Goal: Task Accomplishment & Management: Manage account settings

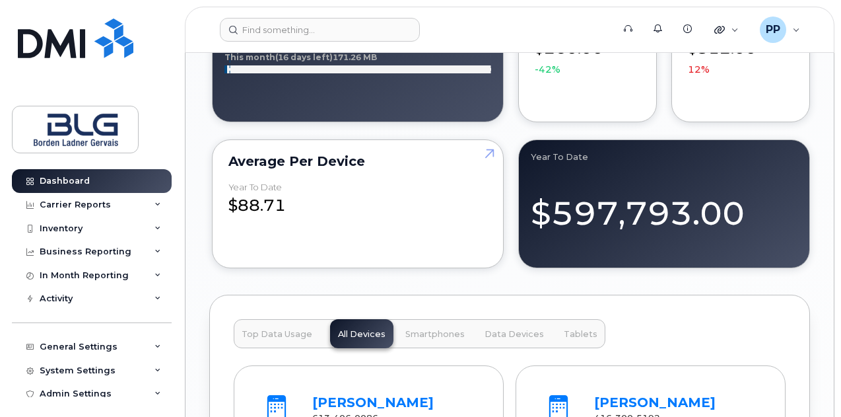
scroll to position [1453, 0]
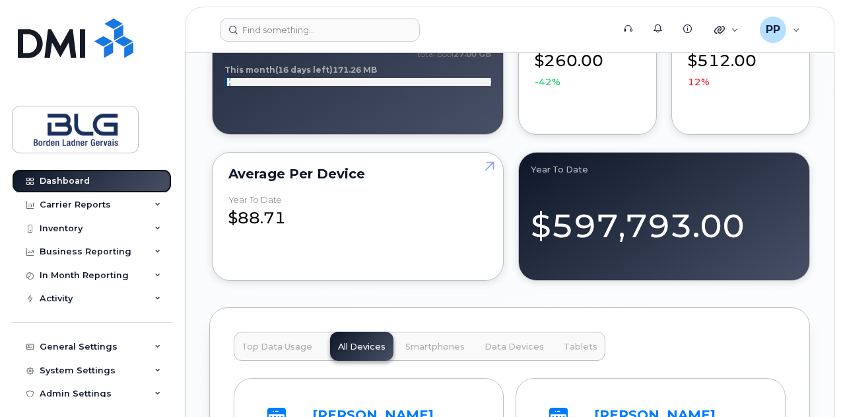
click at [107, 175] on link "Dashboard" at bounding box center [92, 181] width 160 height 24
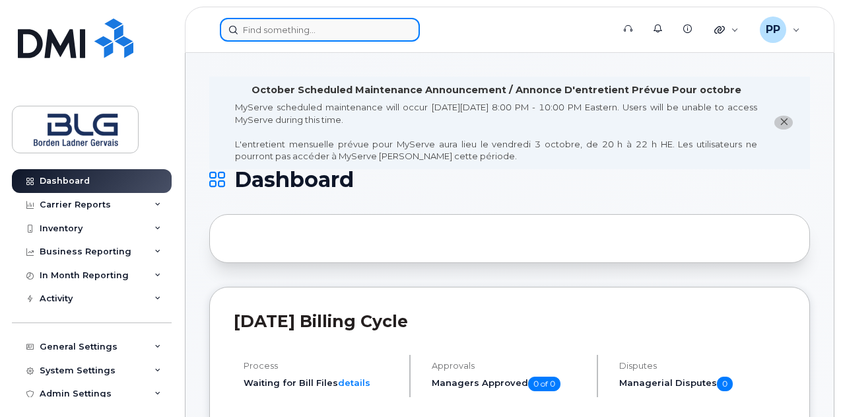
click at [321, 30] on input at bounding box center [320, 30] width 200 height 24
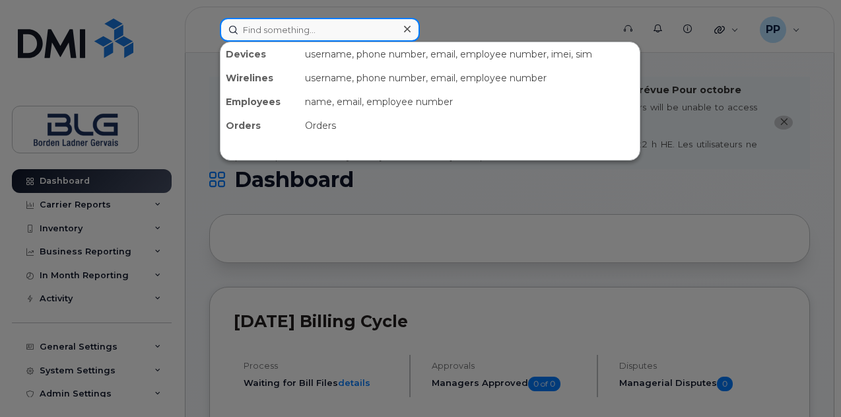
paste input "343-630-5758"
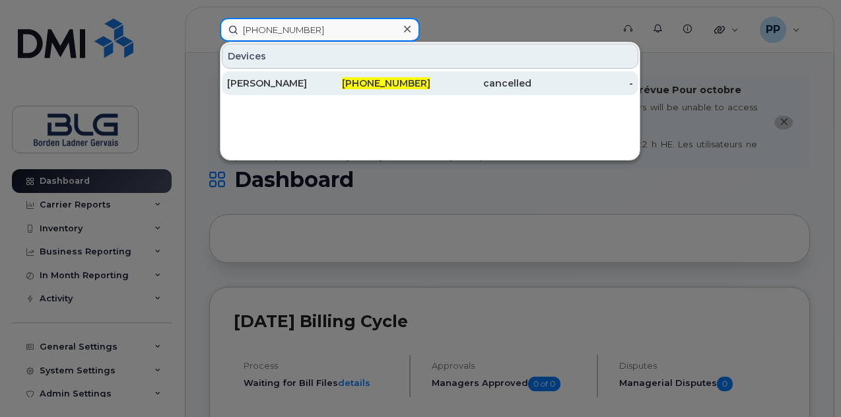
type input "343-630-5758"
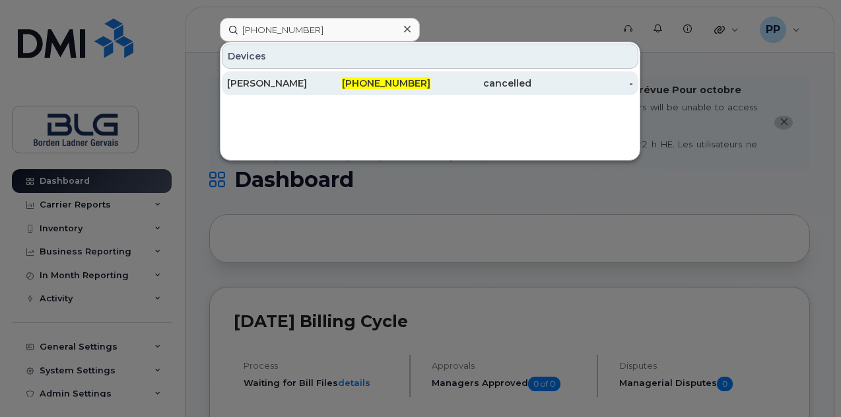
click at [323, 84] on div "Abubaker Ahmed" at bounding box center [278, 83] width 102 height 13
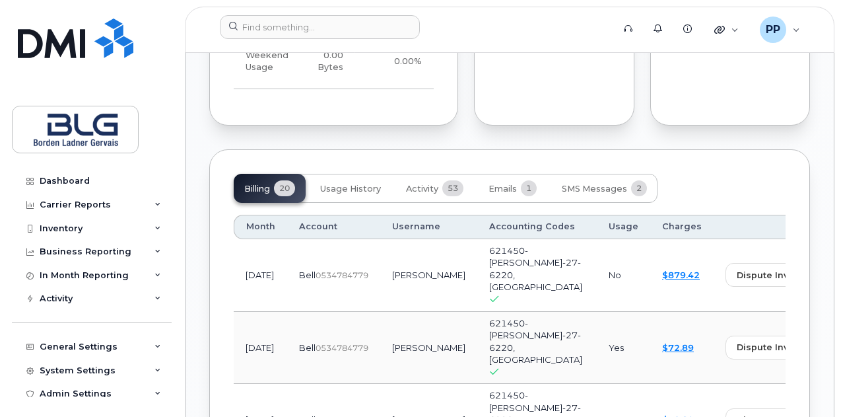
scroll to position [1519, 0]
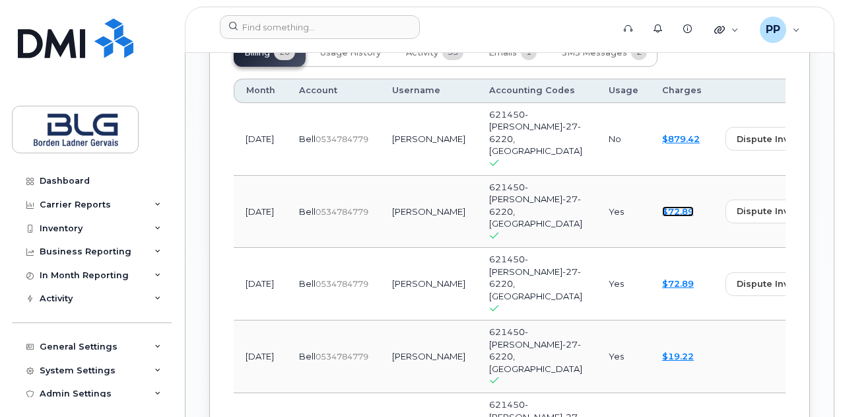
click at [662, 206] on link "$72.89" at bounding box center [678, 211] width 32 height 11
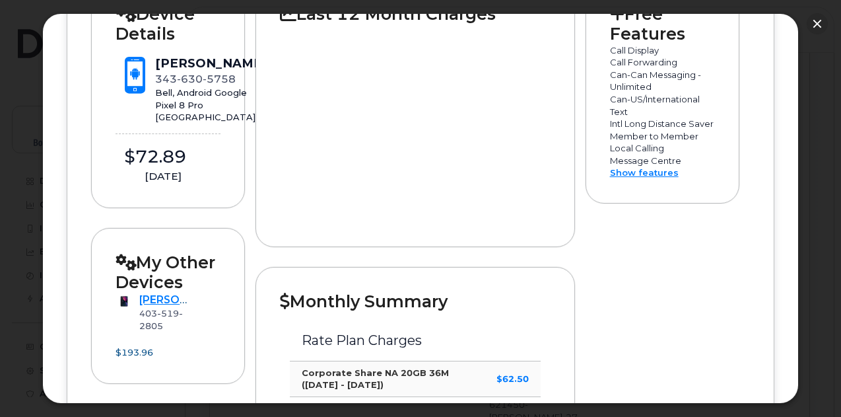
scroll to position [330, 0]
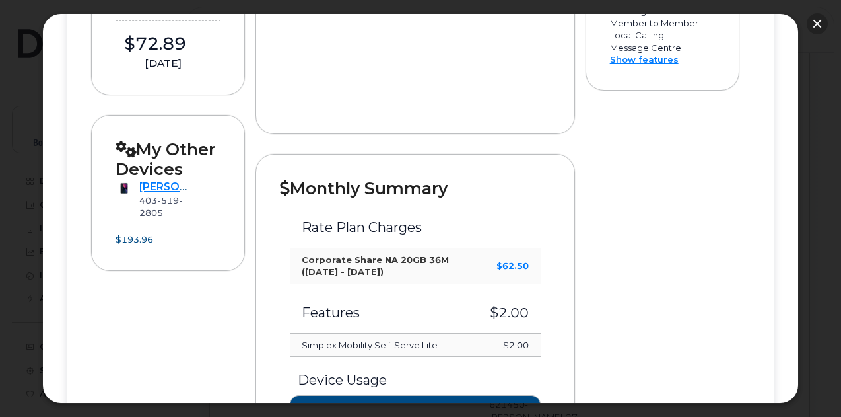
click at [812, 17] on button "button" at bounding box center [817, 23] width 21 height 21
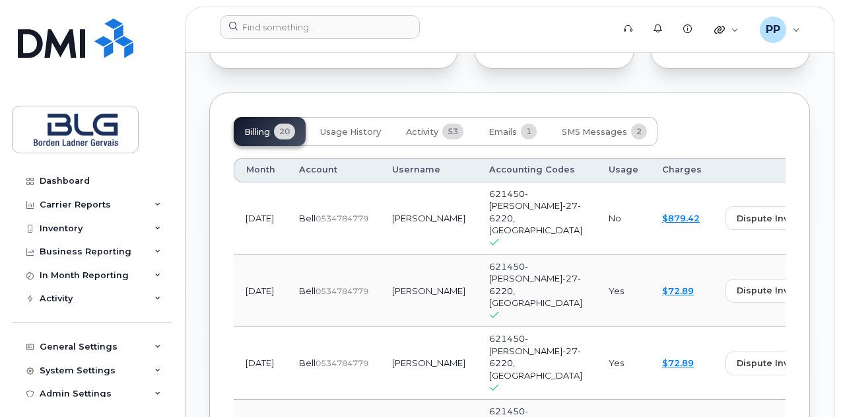
scroll to position [1387, 0]
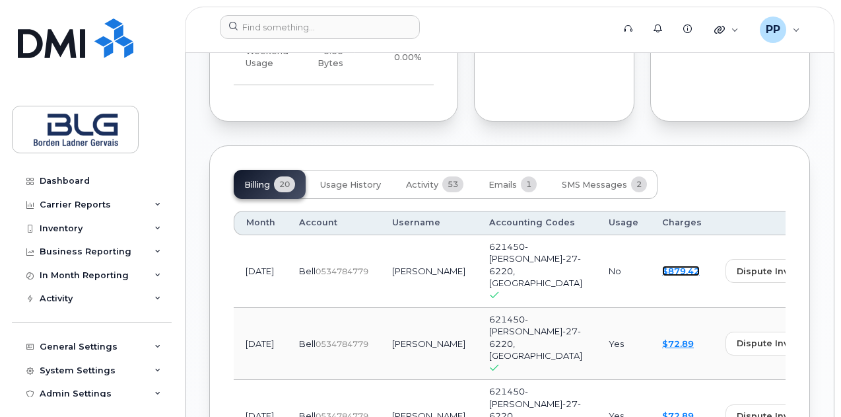
click at [662, 265] on link "$879.42" at bounding box center [681, 270] width 38 height 11
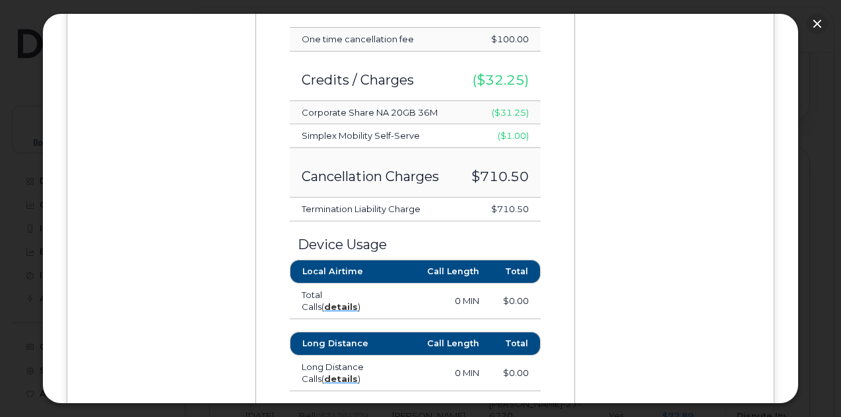
scroll to position [594, 0]
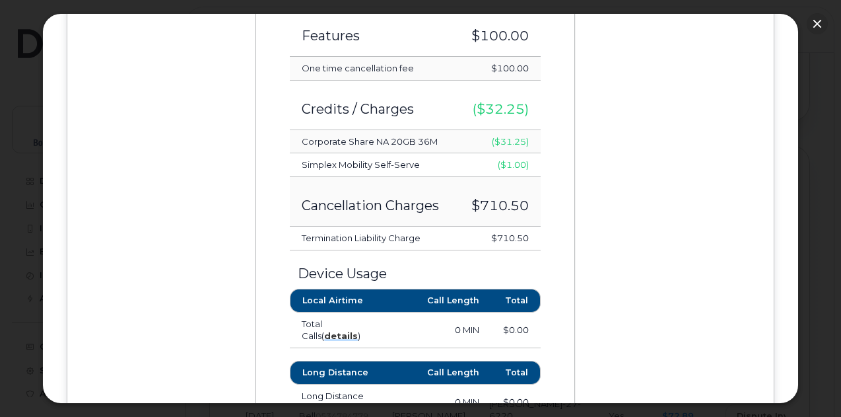
drag, startPoint x: 490, startPoint y: 234, endPoint x: 537, endPoint y: 234, distance: 46.9
click at [537, 234] on td "$710.50" at bounding box center [499, 239] width 84 height 24
copy td "$710.50"
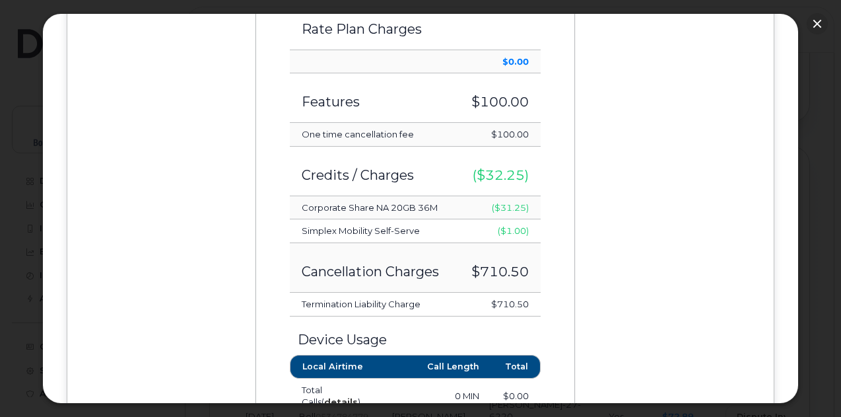
click at [825, 15] on div at bounding box center [420, 208] width 841 height 417
click at [816, 24] on button "button" at bounding box center [817, 23] width 21 height 21
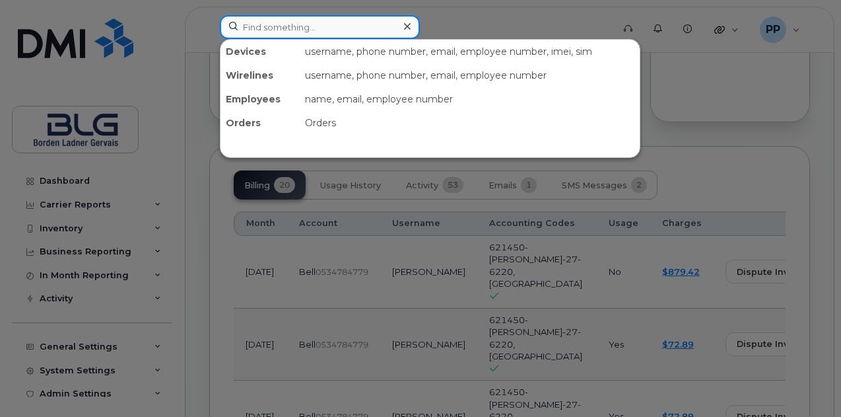
click at [341, 31] on input at bounding box center [320, 27] width 200 height 24
paste input "514-823-4583"
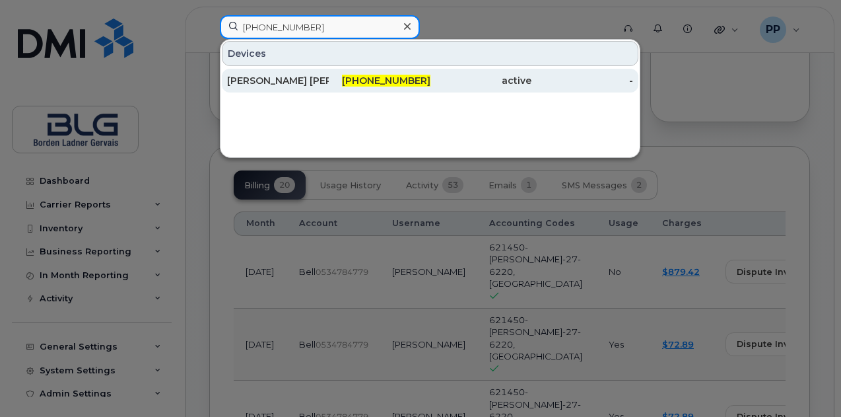
type input "514-823-4583"
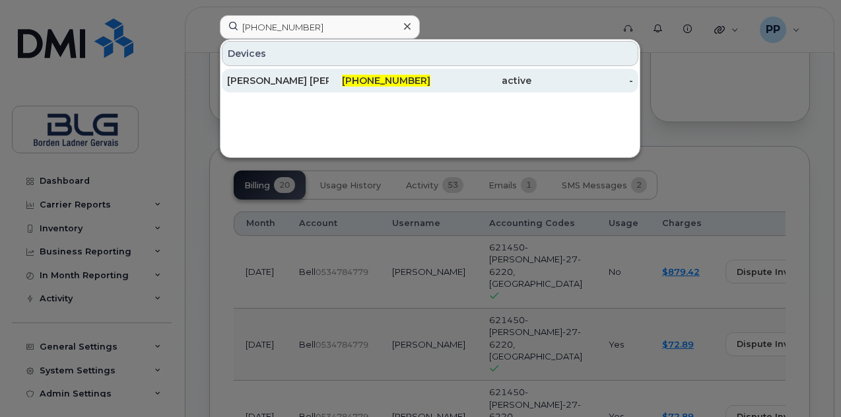
click at [311, 76] on div "Andrew Reid Workman" at bounding box center [278, 80] width 102 height 13
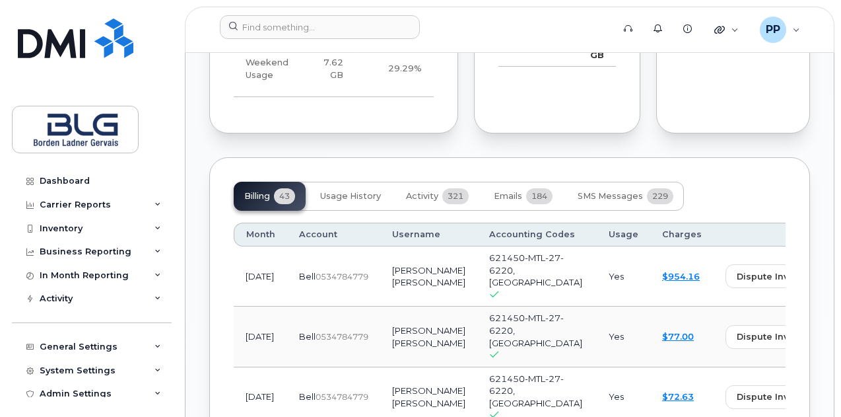
scroll to position [1453, 0]
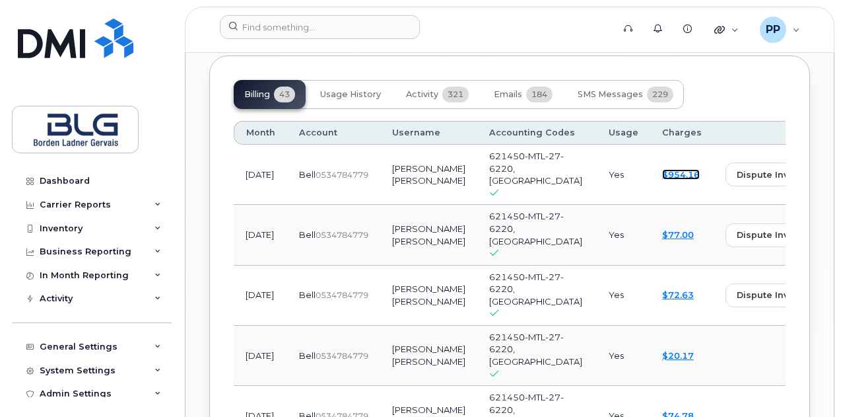
click at [662, 169] on link "$954.16" at bounding box center [681, 174] width 38 height 11
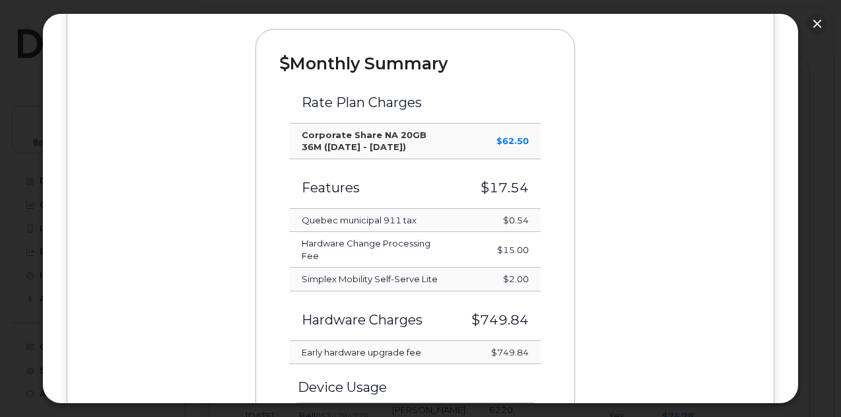
scroll to position [528, 0]
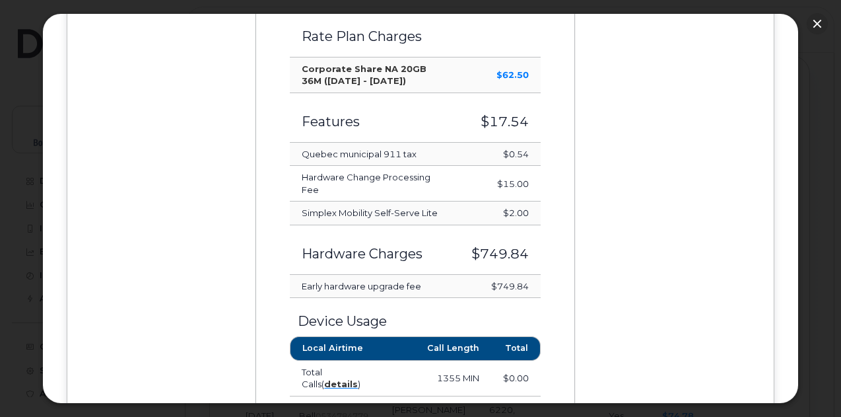
drag, startPoint x: 491, startPoint y: 273, endPoint x: 530, endPoint y: 272, distance: 38.3
click at [530, 275] on td "$749.84" at bounding box center [500, 287] width 81 height 24
copy td "749.84"
drag, startPoint x: 490, startPoint y: 274, endPoint x: 530, endPoint y: 274, distance: 40.3
click at [532, 275] on td "$749.84" at bounding box center [500, 287] width 81 height 24
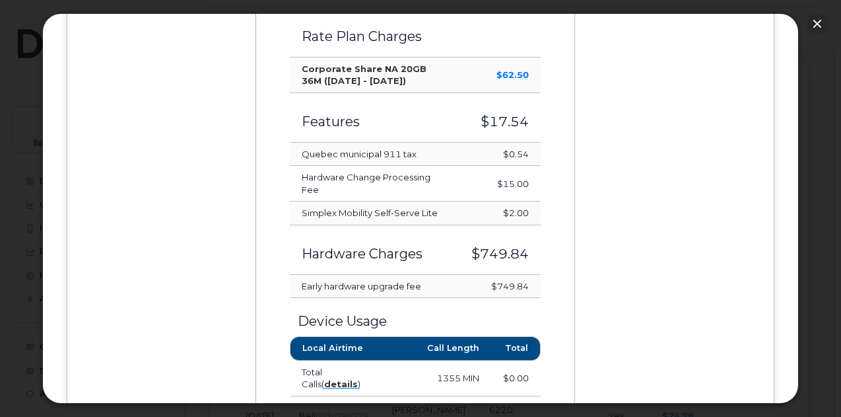
copy td "$749.84"
drag, startPoint x: 495, startPoint y: 175, endPoint x: 534, endPoint y: 178, distance: 39.1
click at [534, 178] on td "$15.00" at bounding box center [500, 184] width 81 height 36
copy td "$15.00"
click at [400, 173] on td "Hardware Change Processing Fee" at bounding box center [374, 184] width 169 height 36
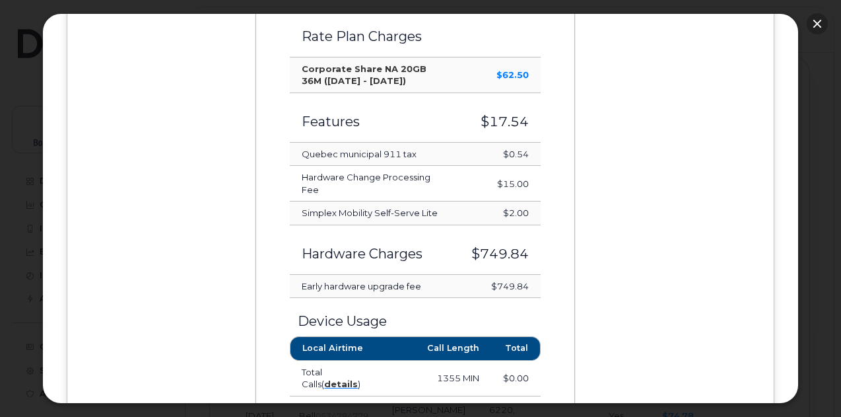
click at [816, 18] on button "button" at bounding box center [817, 23] width 21 height 21
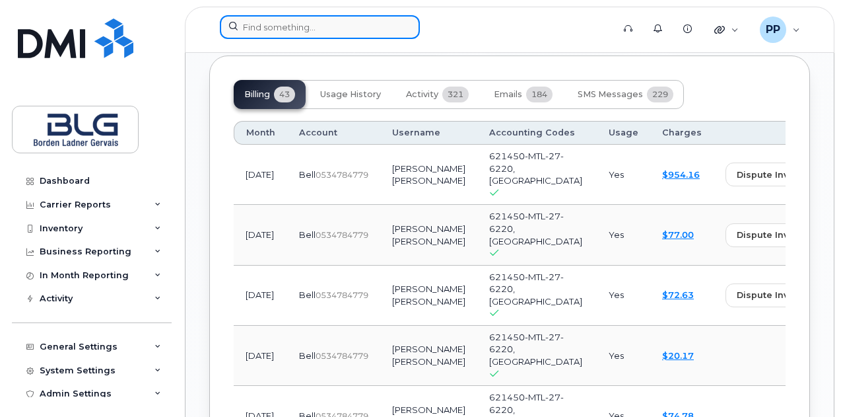
click at [330, 18] on input at bounding box center [320, 27] width 200 height 24
paste input "514-815-5274"
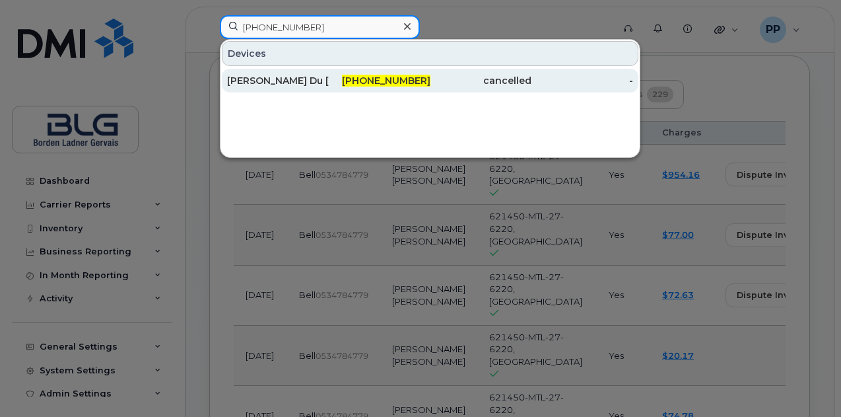
type input "514-815-5274"
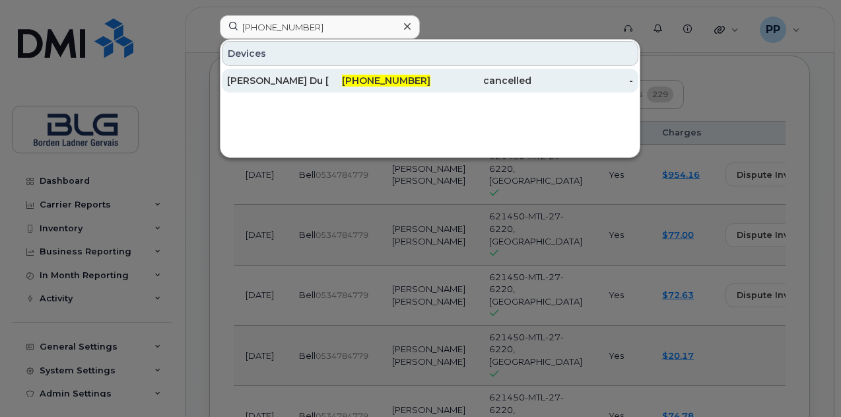
click at [314, 71] on div "Simon Du Perron" at bounding box center [278, 81] width 102 height 24
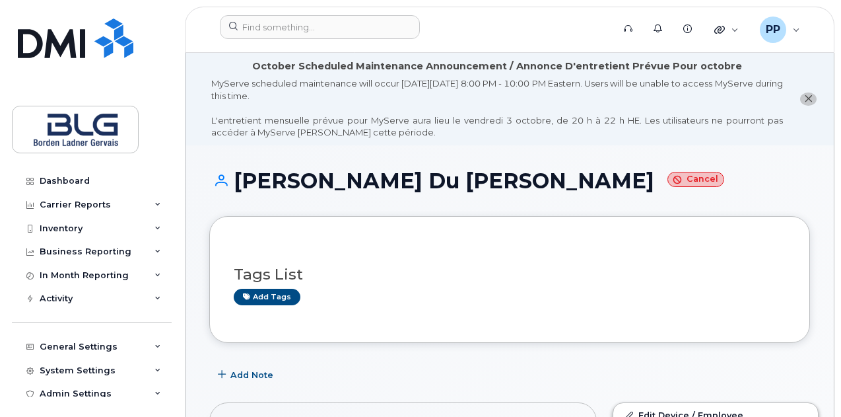
scroll to position [264, 0]
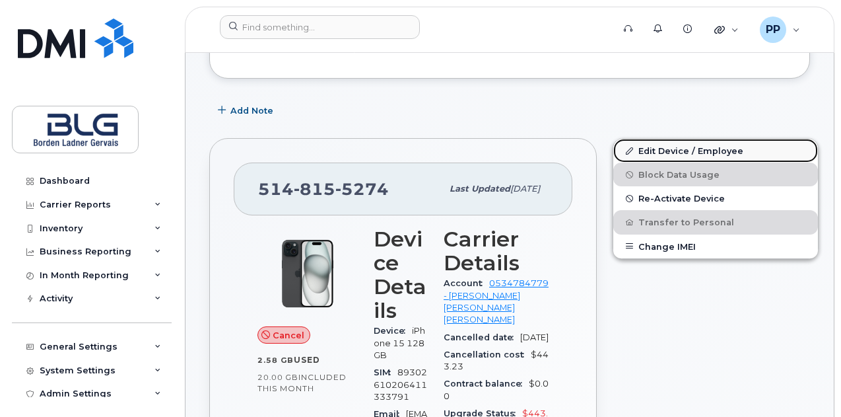
click at [685, 149] on link "Edit Device / Employee" at bounding box center [715, 151] width 205 height 24
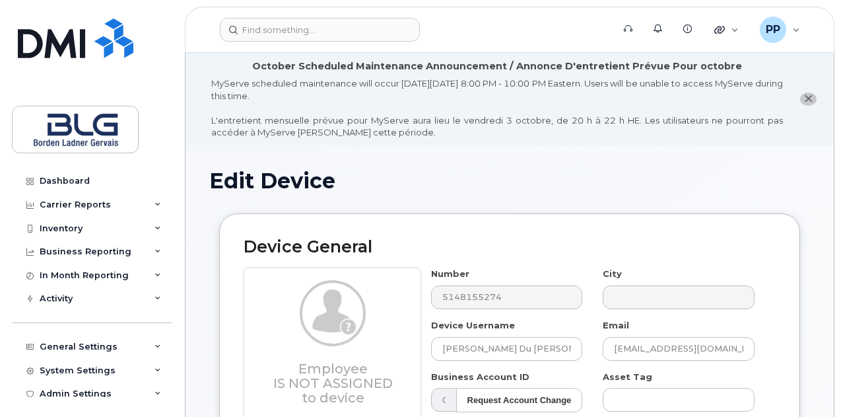
select select "4304156"
select select "4304162"
click at [639, 344] on input "[EMAIL_ADDRESS][DOMAIN_NAME]" at bounding box center [679, 349] width 152 height 24
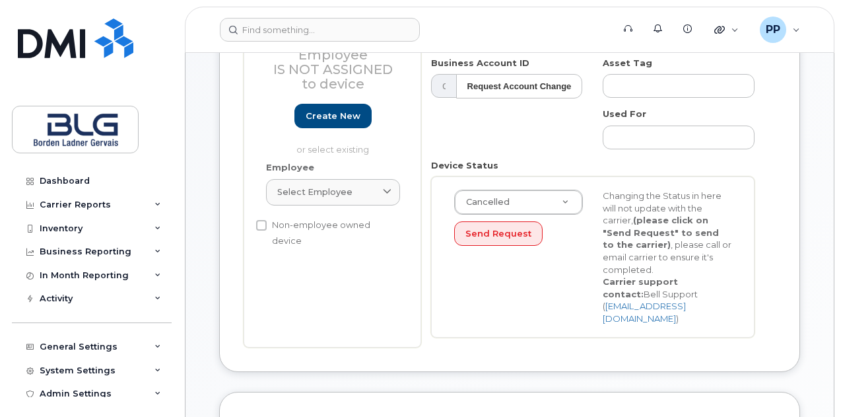
scroll to position [132, 0]
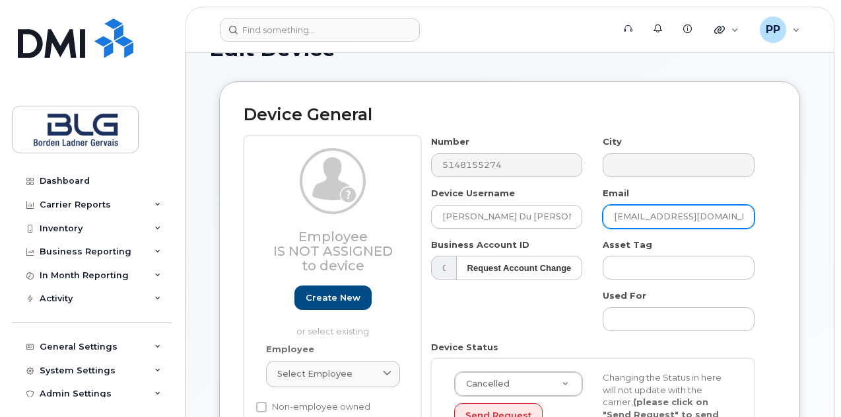
drag, startPoint x: 627, startPoint y: 221, endPoint x: 696, endPoint y: 219, distance: 68.7
click at [629, 221] on input "paptel@blg.com" at bounding box center [679, 217] width 152 height 24
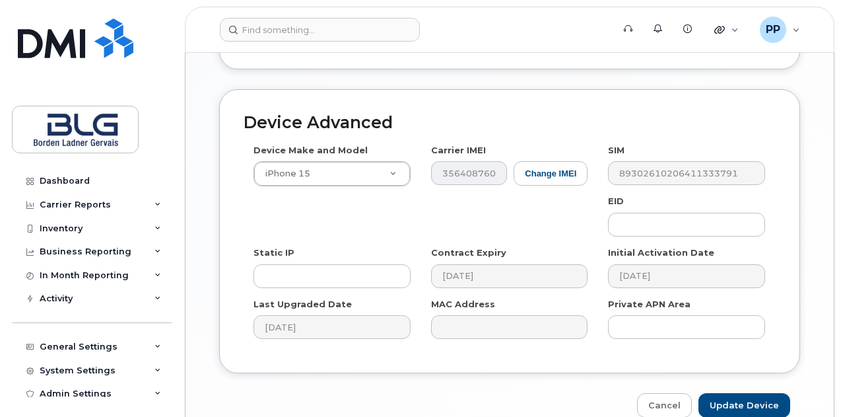
scroll to position [906, 0]
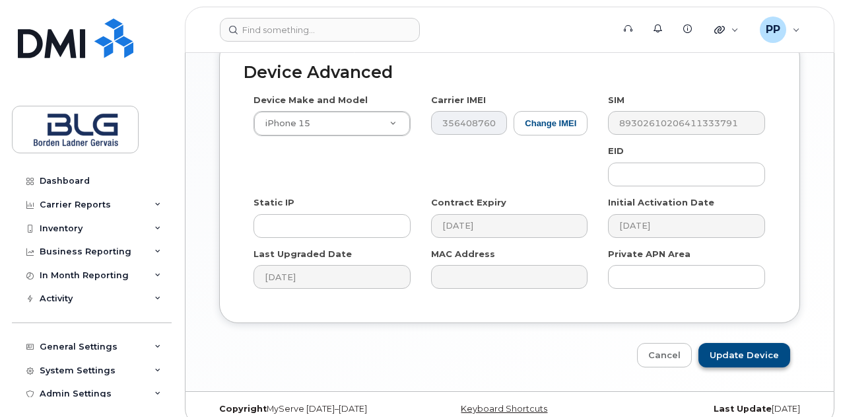
type input "[EMAIL_ADDRESS][DOMAIN_NAME]"
click at [757, 347] on input "Update Device" at bounding box center [745, 355] width 92 height 24
type input "Saving..."
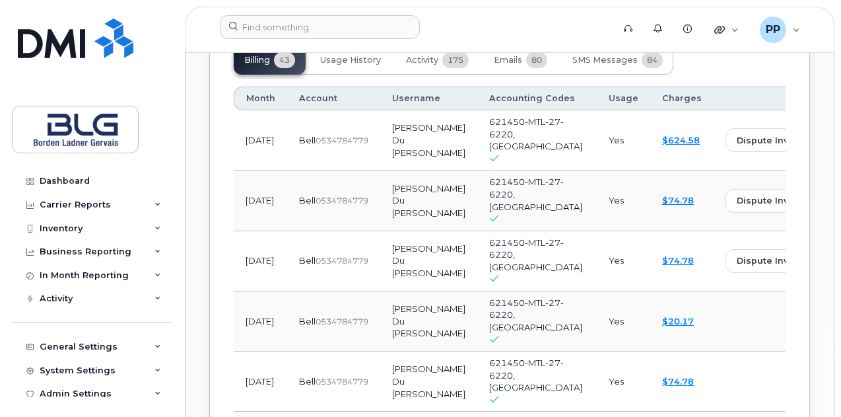
scroll to position [1519, 0]
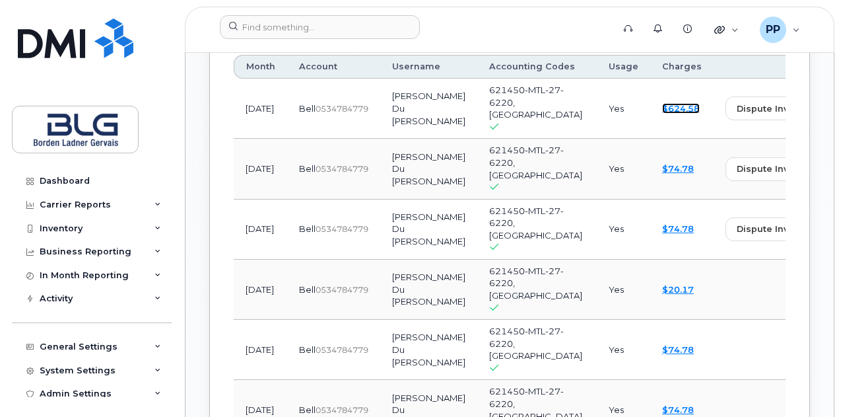
click at [662, 114] on link "$624.58" at bounding box center [681, 108] width 38 height 11
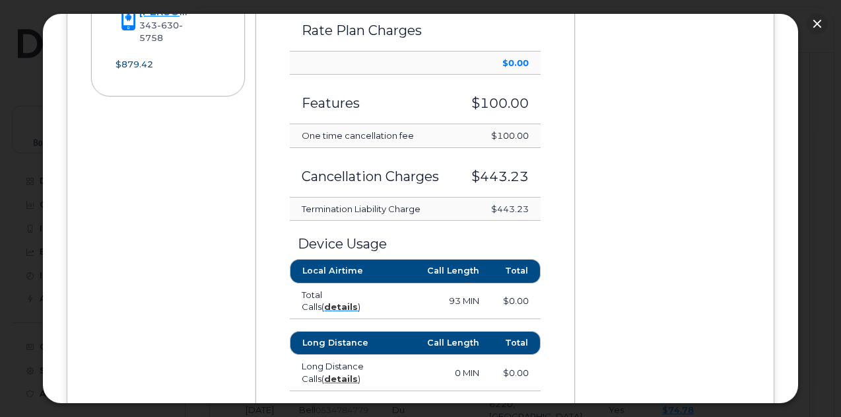
scroll to position [528, 0]
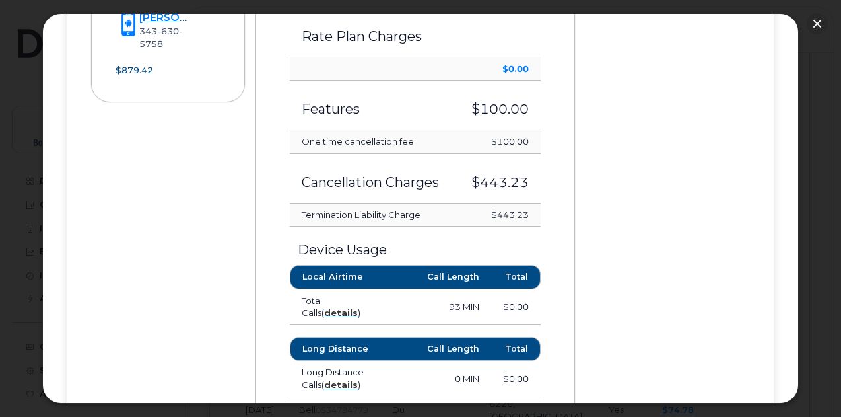
click at [493, 207] on td "$443.23" at bounding box center [499, 215] width 84 height 24
drag, startPoint x: 485, startPoint y: 206, endPoint x: 534, endPoint y: 209, distance: 48.9
click at [534, 209] on td "$443.23" at bounding box center [499, 215] width 84 height 24
copy td "$443.23"
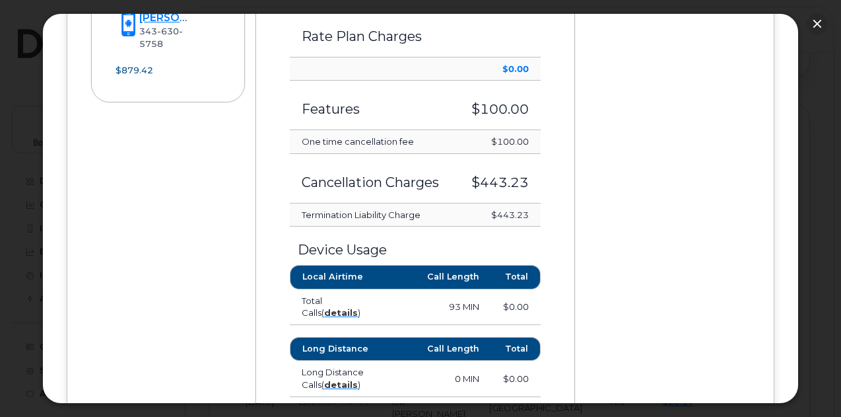
scroll to position [1630, 0]
click at [821, 22] on button "button" at bounding box center [817, 23] width 21 height 21
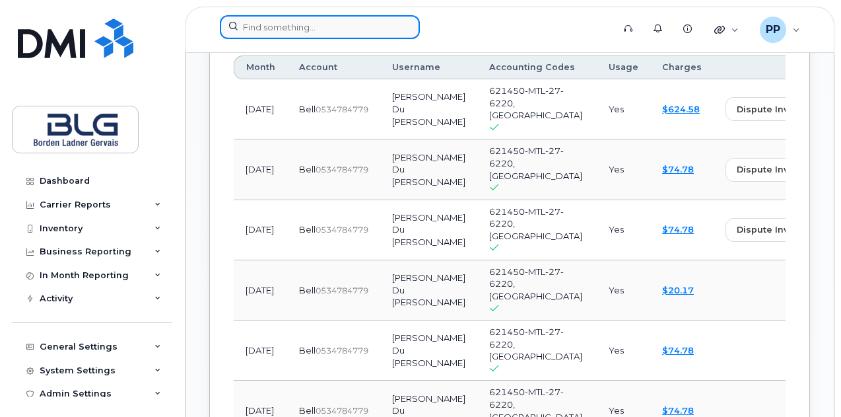
click at [232, 22] on input at bounding box center [320, 27] width 200 height 24
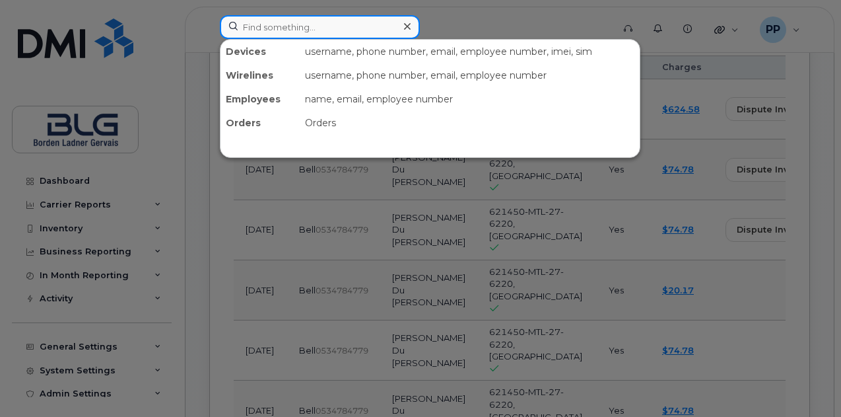
paste input "514-776-5780"
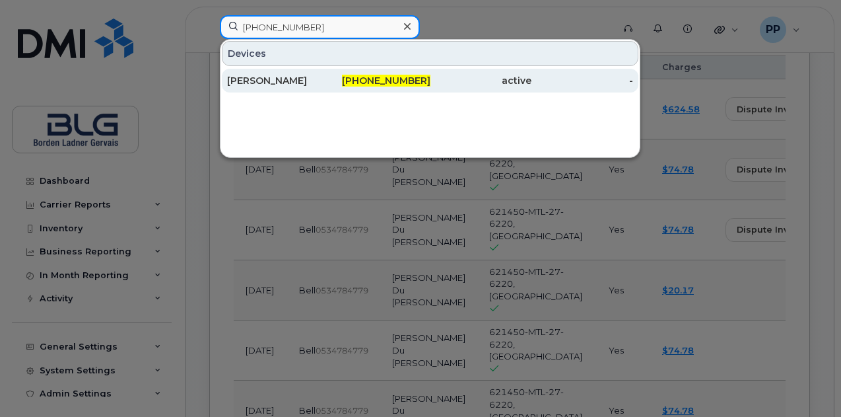
type input "514-776-5780"
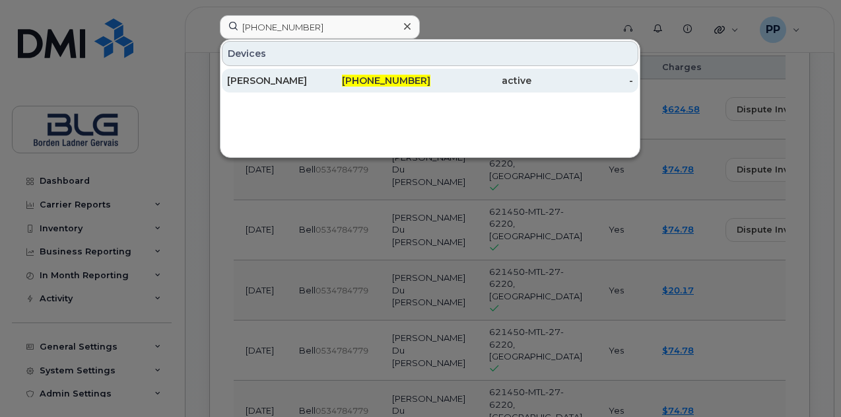
click at [289, 80] on div "Gabriel Lefebvre" at bounding box center [278, 80] width 102 height 13
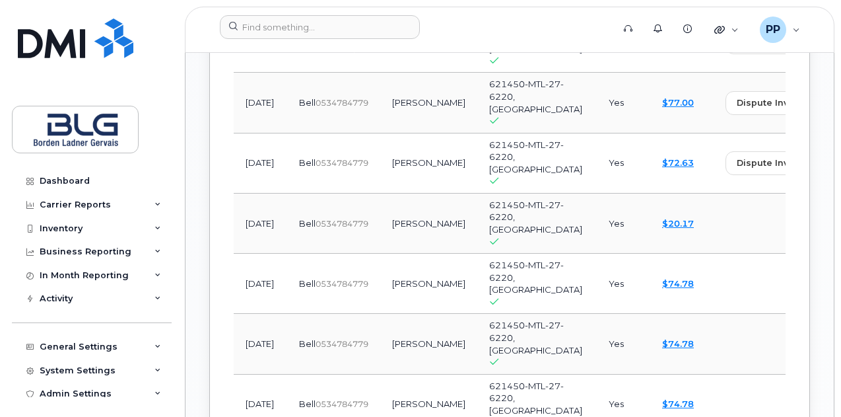
scroll to position [1321, 0]
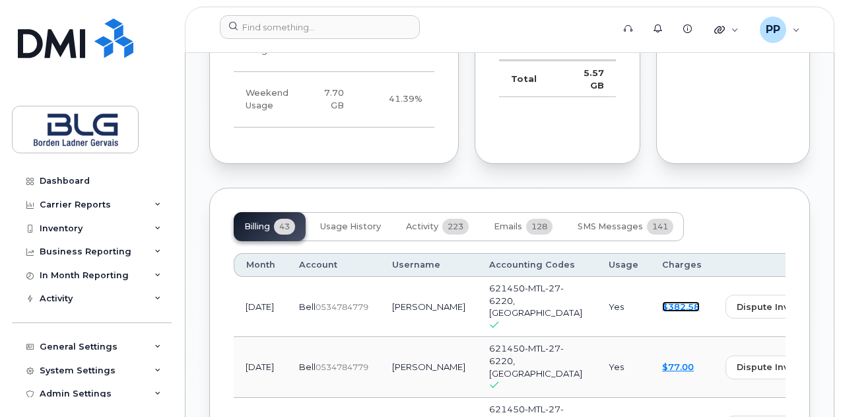
click at [662, 301] on link "$382.58" at bounding box center [681, 306] width 38 height 11
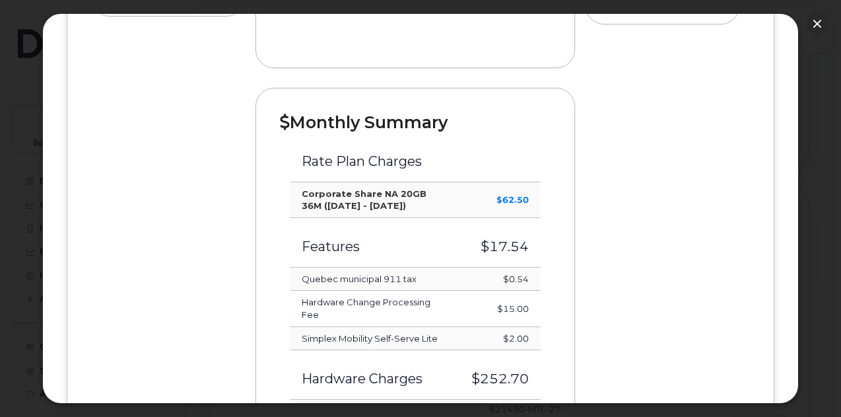
scroll to position [594, 0]
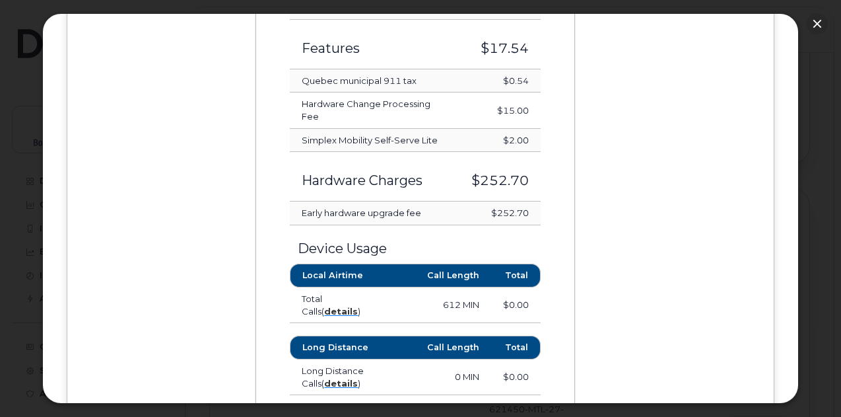
click at [518, 210] on td "$252.70" at bounding box center [500, 213] width 81 height 24
copy div "$252.70"
click at [516, 157] on td "$252.70" at bounding box center [500, 177] width 81 height 50
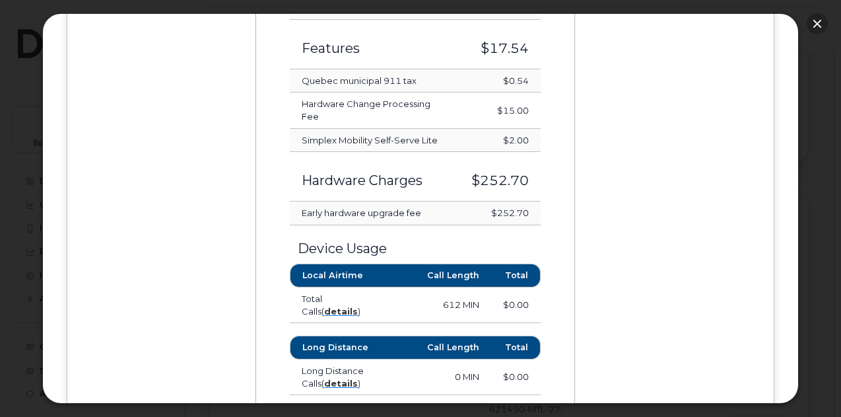
click at [826, 22] on button "button" at bounding box center [817, 23] width 21 height 21
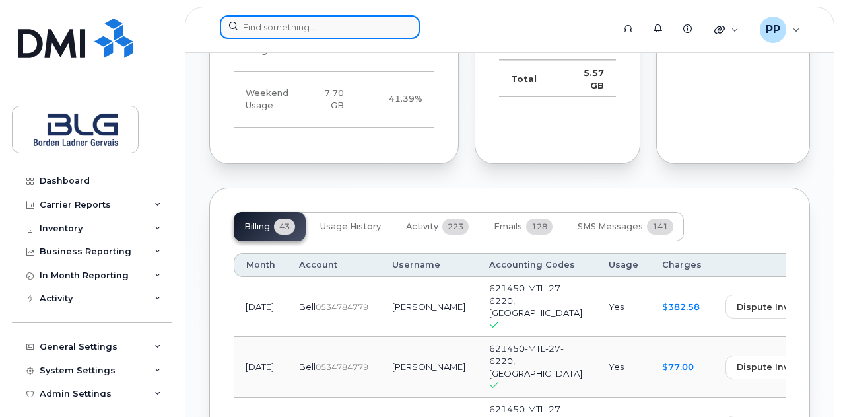
click at [312, 18] on input at bounding box center [320, 27] width 200 height 24
paste input "416-938-2466"
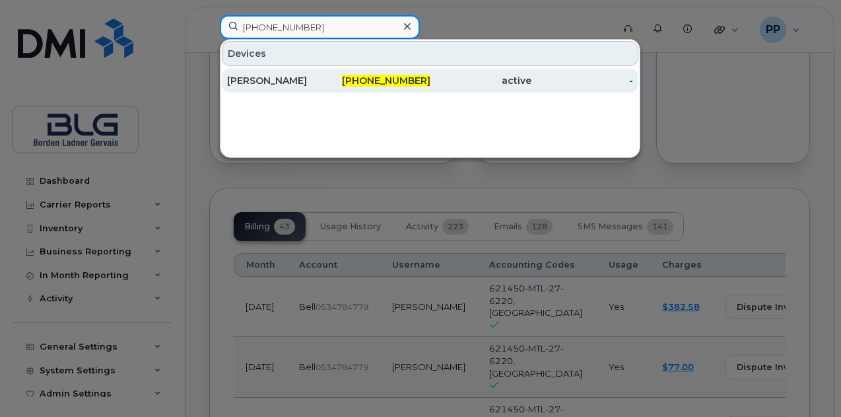
type input "416-938-2466"
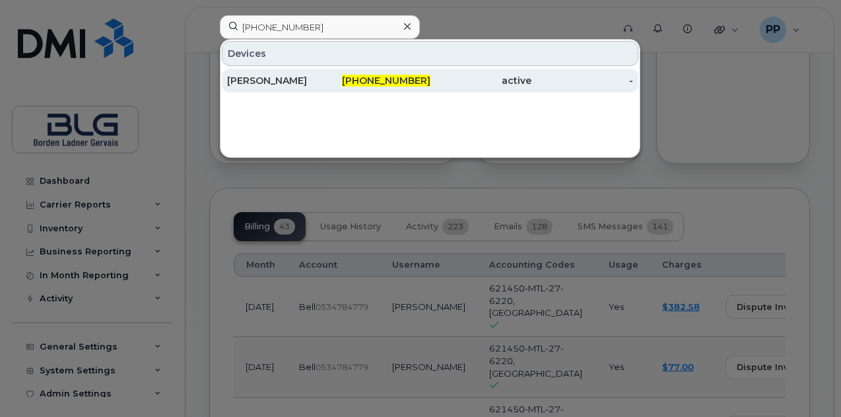
click at [354, 87] on div "416-938-2466" at bounding box center [380, 81] width 102 height 24
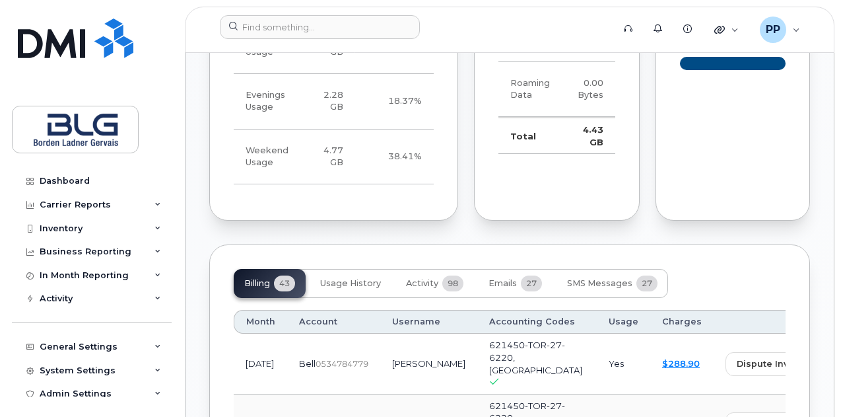
scroll to position [1387, 0]
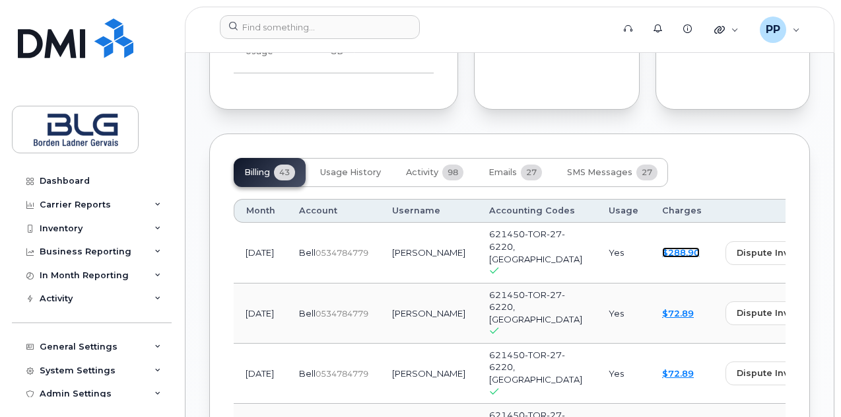
click at [662, 247] on link "$288.90" at bounding box center [681, 252] width 38 height 11
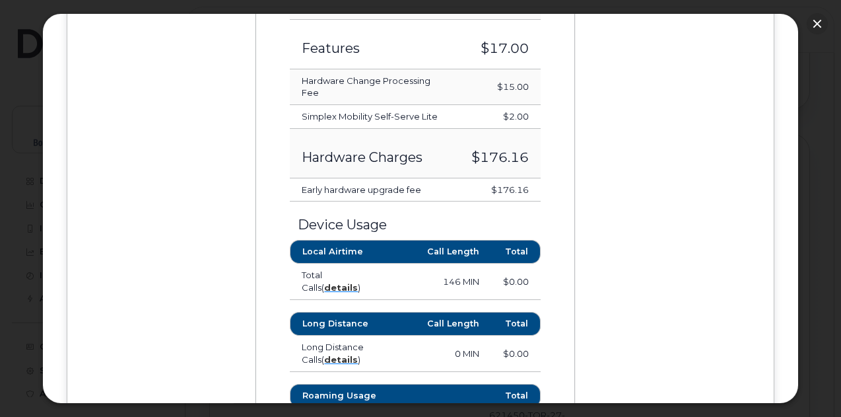
scroll to position [528, 0]
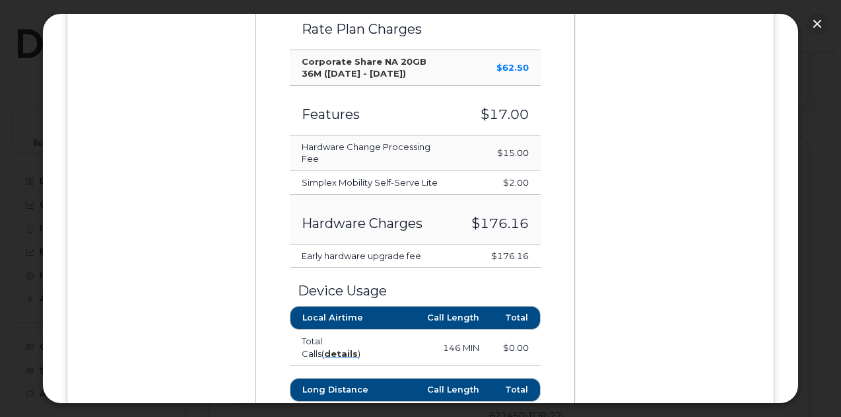
drag, startPoint x: 489, startPoint y: 250, endPoint x: 534, endPoint y: 250, distance: 44.9
click at [534, 250] on td "$176.16" at bounding box center [500, 256] width 81 height 24
drag, startPoint x: 526, startPoint y: 251, endPoint x: 491, endPoint y: 253, distance: 34.4
click at [491, 253] on td "$176.16" at bounding box center [500, 256] width 81 height 24
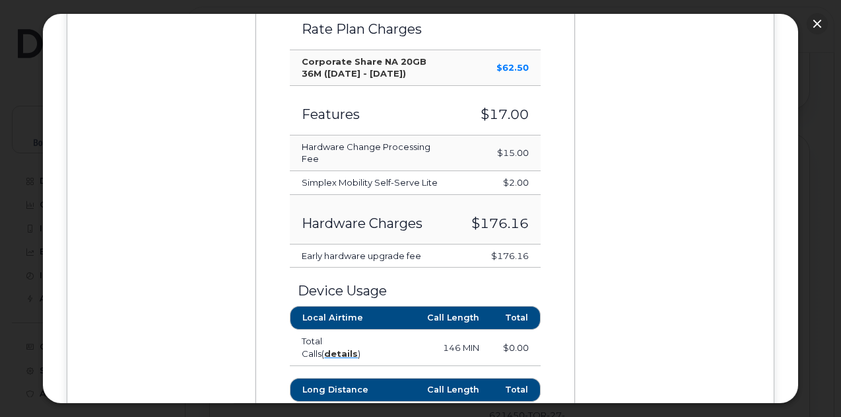
copy td "$176.16"
click at [825, 10] on div at bounding box center [420, 208] width 841 height 417
click at [816, 20] on button "button" at bounding box center [817, 23] width 21 height 21
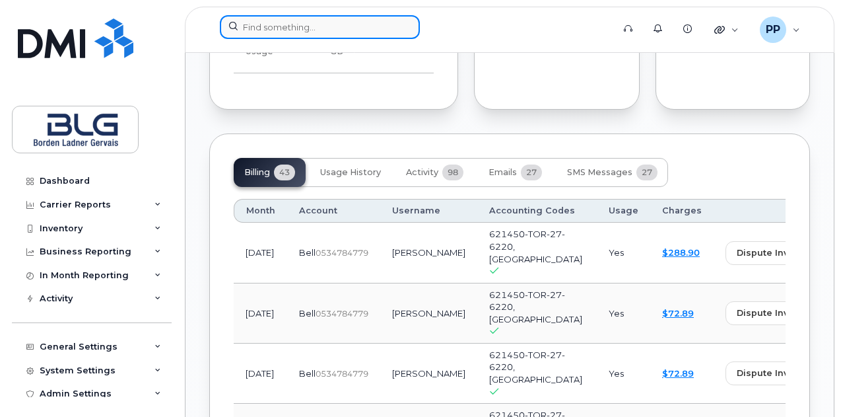
click at [376, 20] on input at bounding box center [320, 27] width 200 height 24
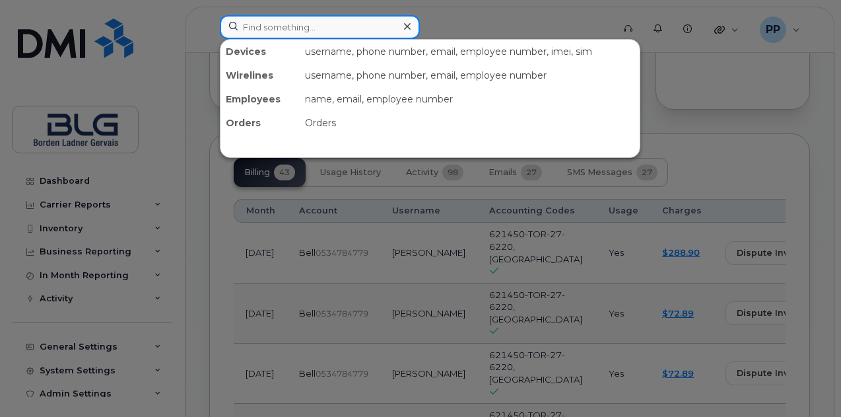
paste input "647-616-9556"
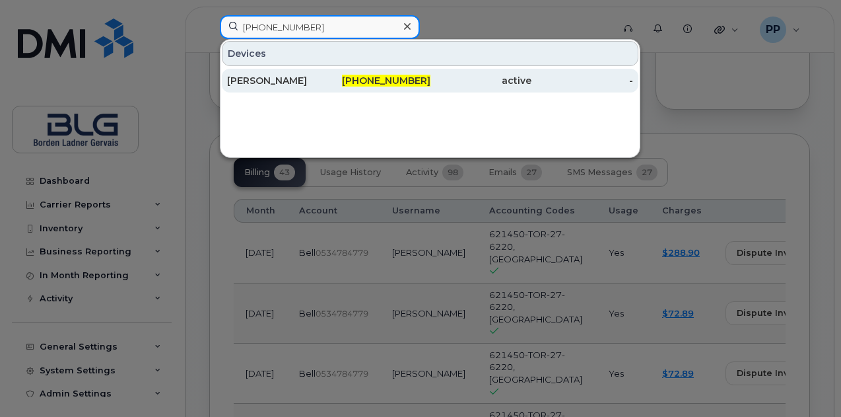
type input "647-616-9556"
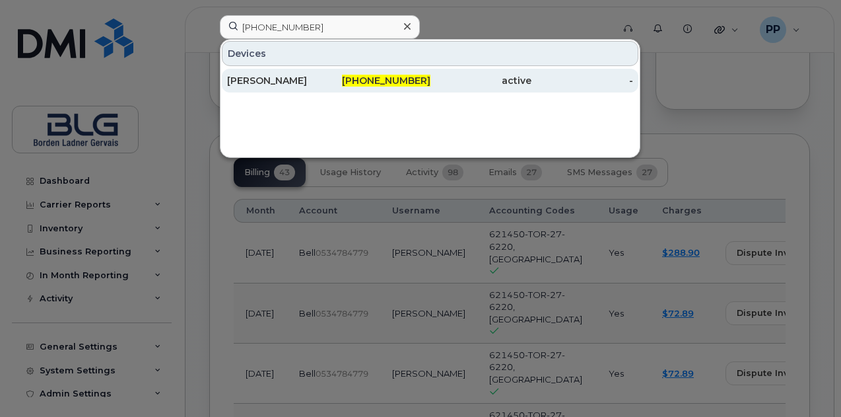
click at [328, 74] on div "[PERSON_NAME]" at bounding box center [278, 80] width 102 height 13
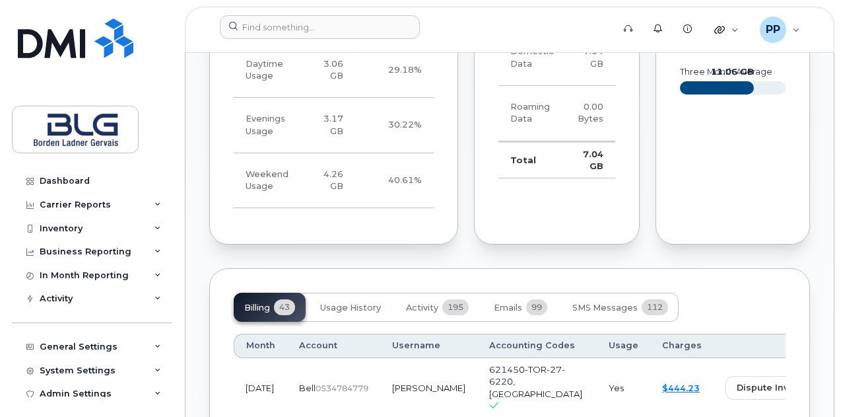
scroll to position [1387, 0]
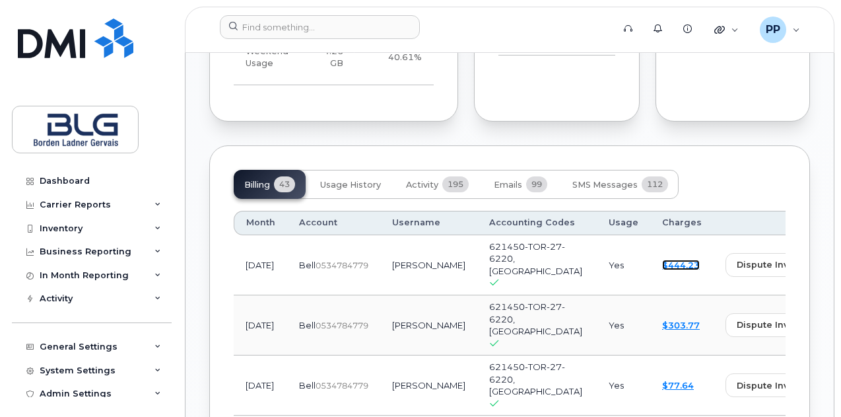
click at [662, 260] on link "$444.23" at bounding box center [681, 265] width 38 height 11
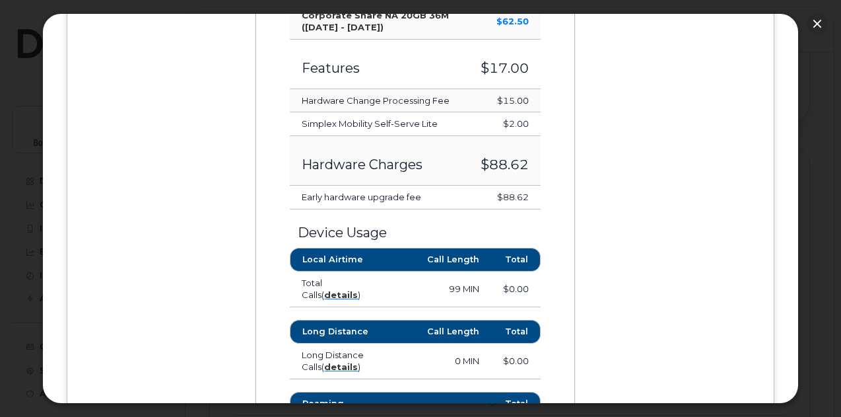
scroll to position [528, 0]
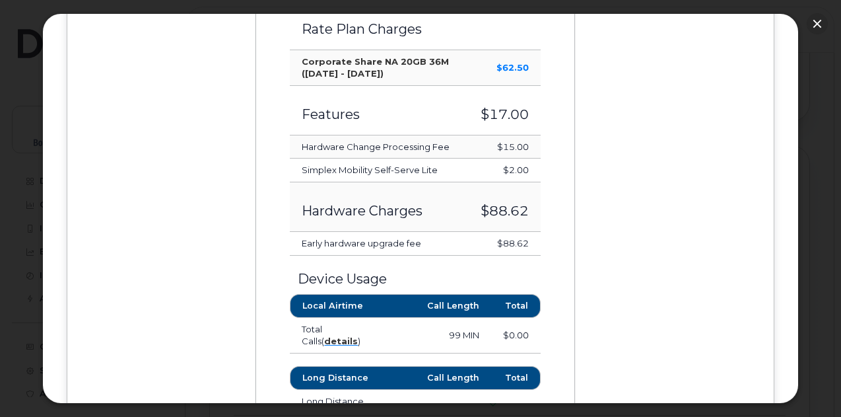
drag, startPoint x: 495, startPoint y: 242, endPoint x: 532, endPoint y: 245, distance: 37.7
click at [532, 245] on td "$88.62" at bounding box center [505, 244] width 72 height 24
copy td "$88.62"
click at [818, 18] on button "button" at bounding box center [817, 23] width 21 height 21
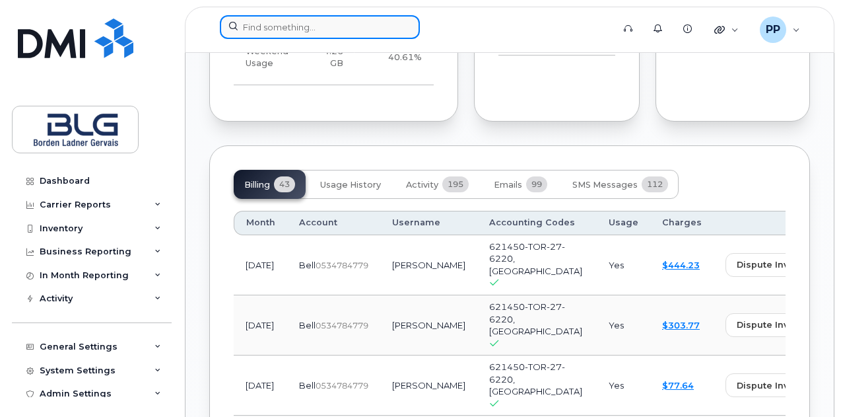
click at [368, 18] on input at bounding box center [320, 27] width 200 height 24
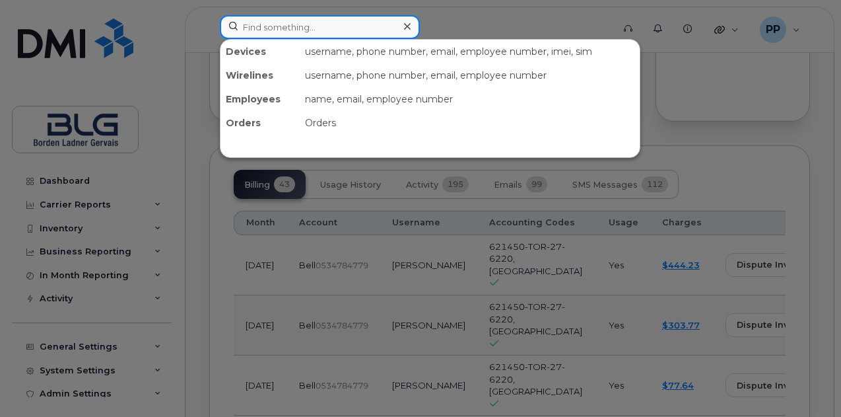
paste input "[PHONE_NUMBER]"
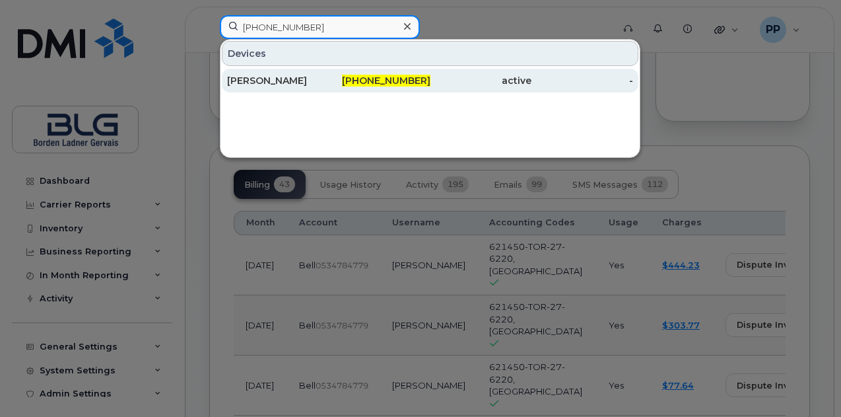
type input "514-531-4120"
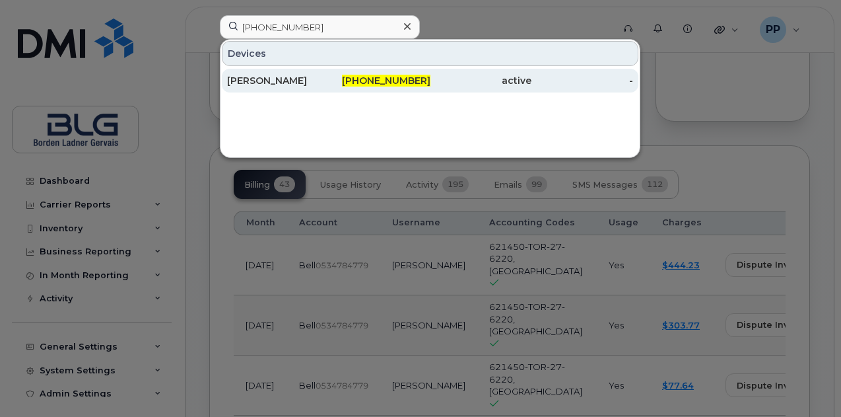
click at [318, 86] on div "[PERSON_NAME]" at bounding box center [278, 80] width 102 height 13
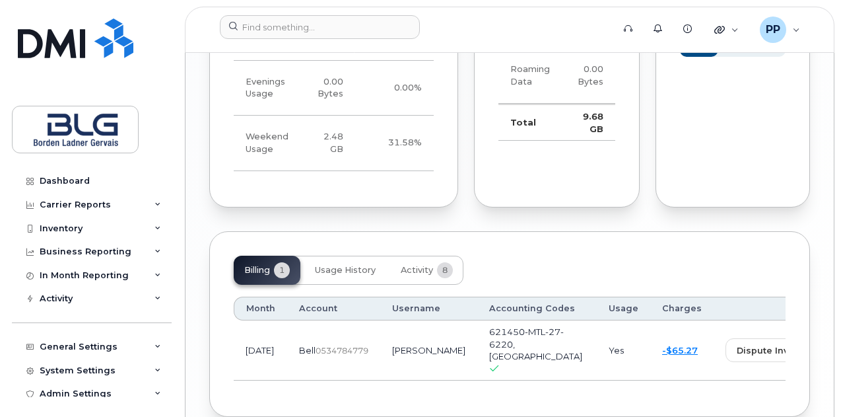
scroll to position [1318, 0]
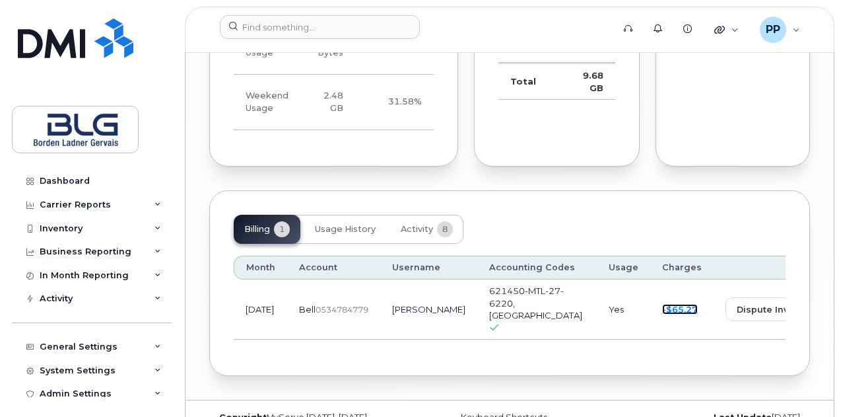
click at [662, 304] on link "-$65.27" at bounding box center [680, 309] width 36 height 11
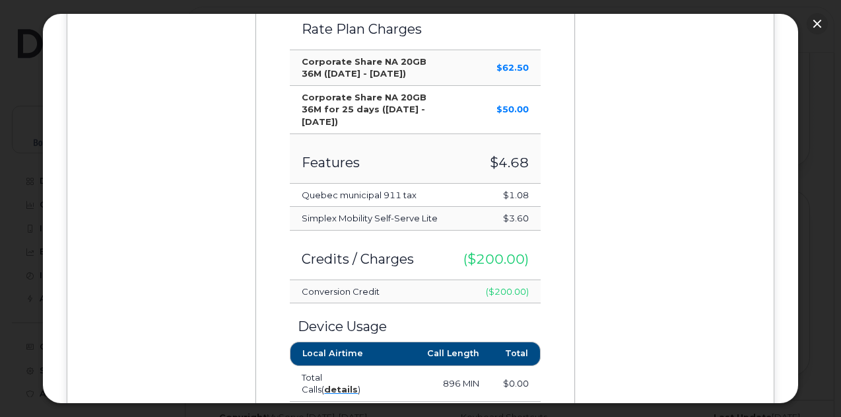
scroll to position [528, 0]
click at [823, 21] on button "button" at bounding box center [817, 23] width 21 height 21
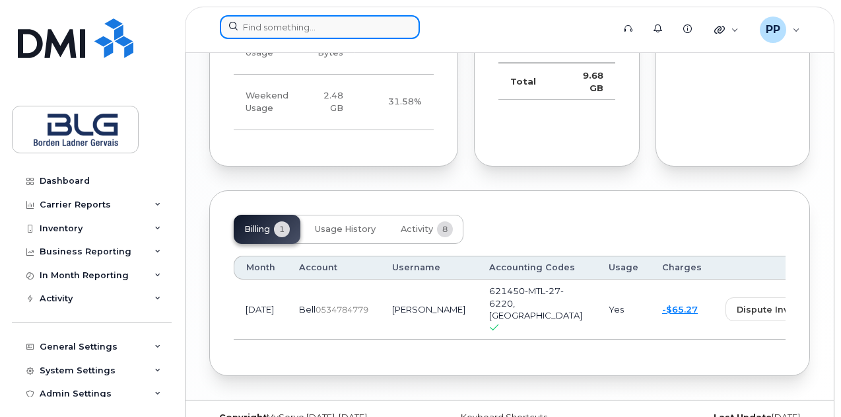
click at [358, 18] on input at bounding box center [320, 27] width 200 height 24
paste input "514-557-2201"
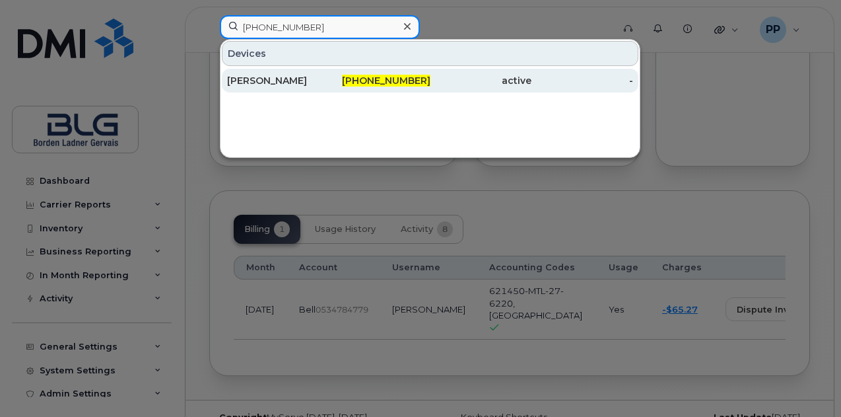
type input "514-557-2201"
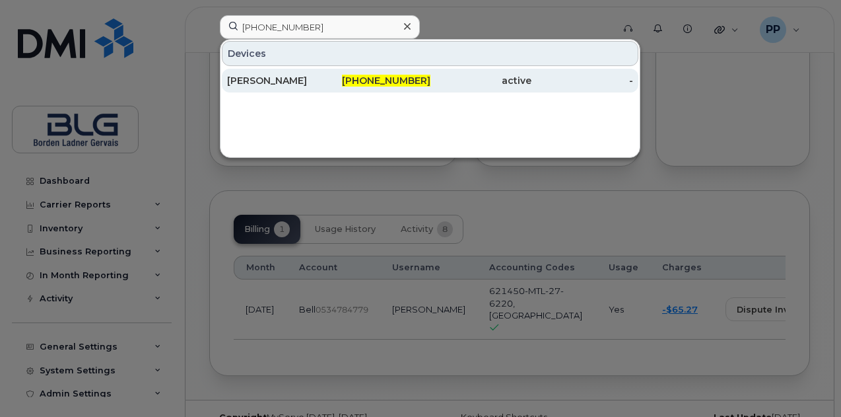
click at [296, 79] on div "[PERSON_NAME]" at bounding box center [278, 80] width 102 height 13
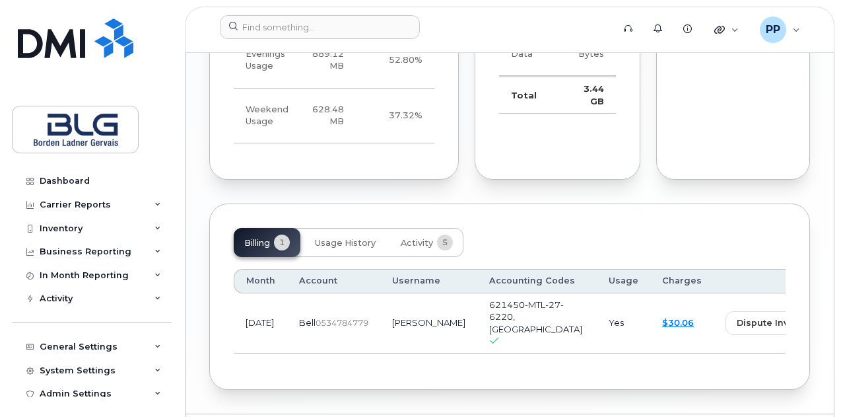
scroll to position [1294, 0]
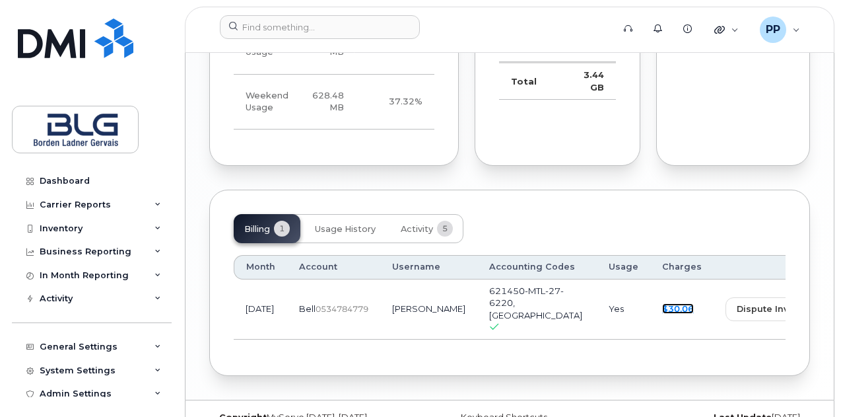
click at [662, 303] on link "$30.06" at bounding box center [678, 308] width 32 height 11
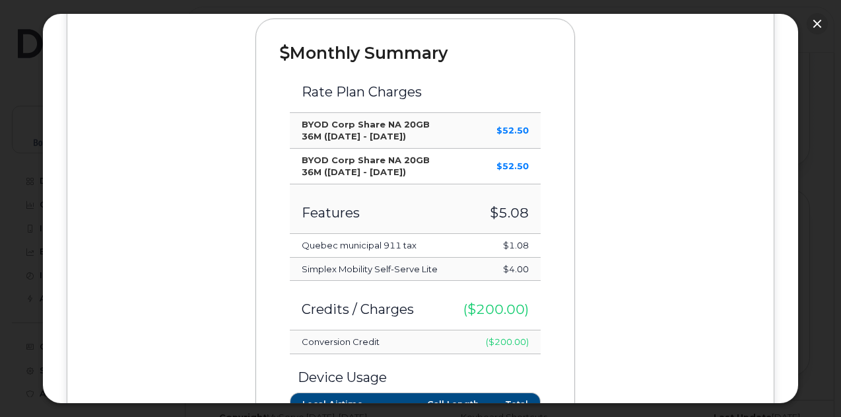
scroll to position [462, 0]
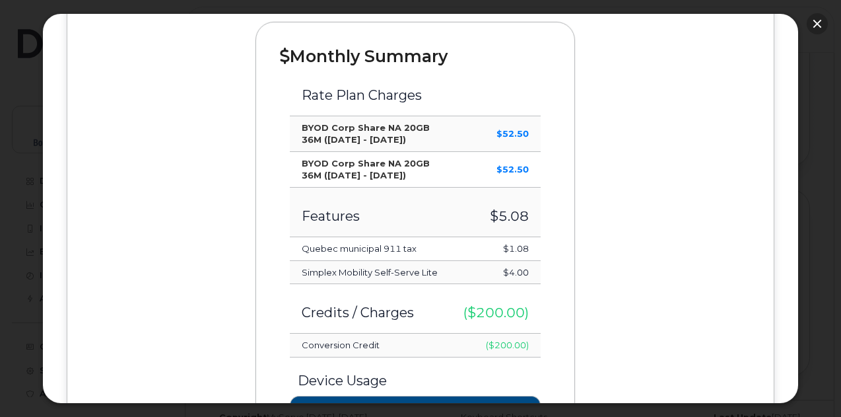
click at [818, 24] on button "button" at bounding box center [817, 23] width 21 height 21
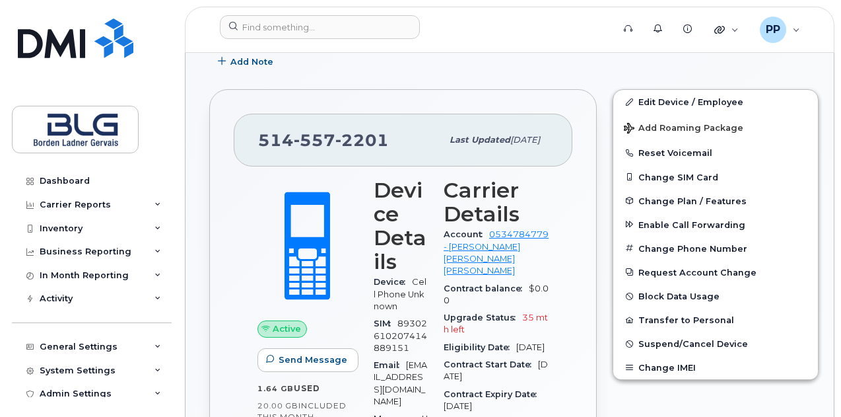
scroll to position [436, 0]
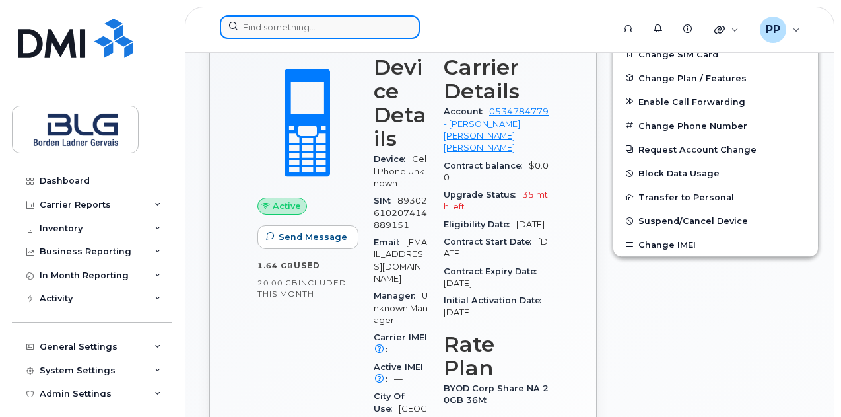
click at [304, 22] on input at bounding box center [320, 27] width 200 height 24
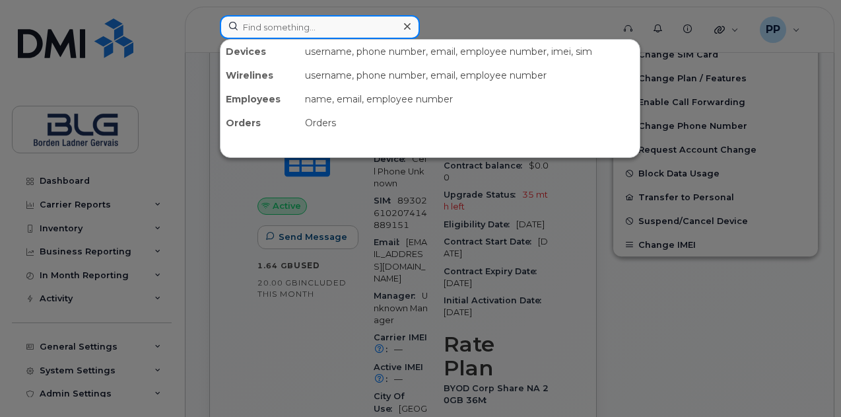
paste input "416-566-6284"
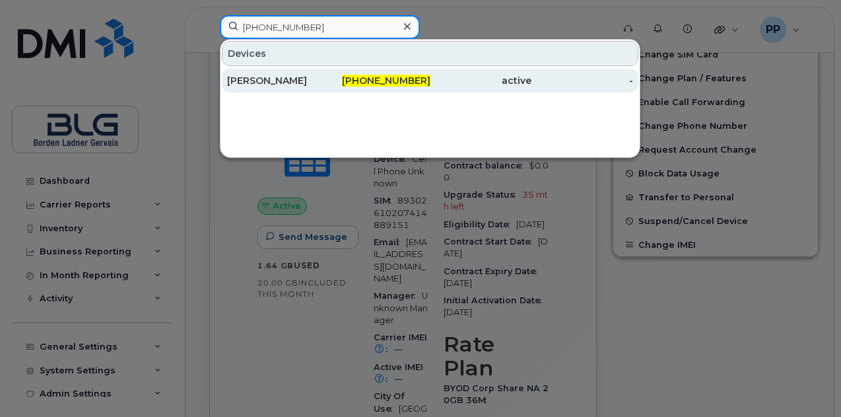
type input "416-566-6284"
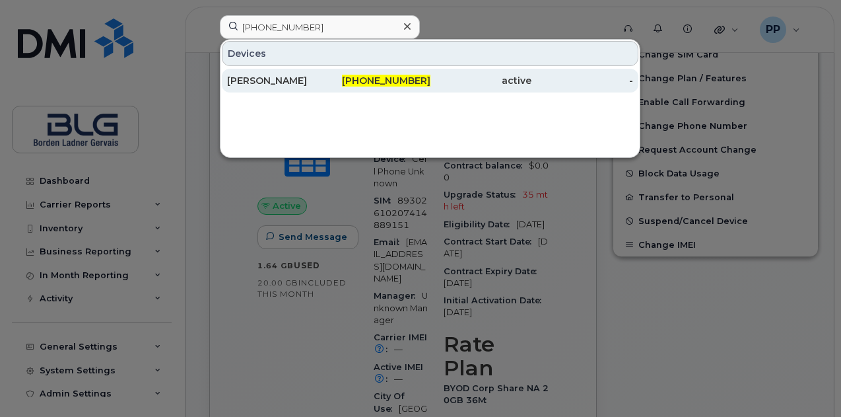
click at [315, 79] on div "[PERSON_NAME]" at bounding box center [278, 80] width 102 height 13
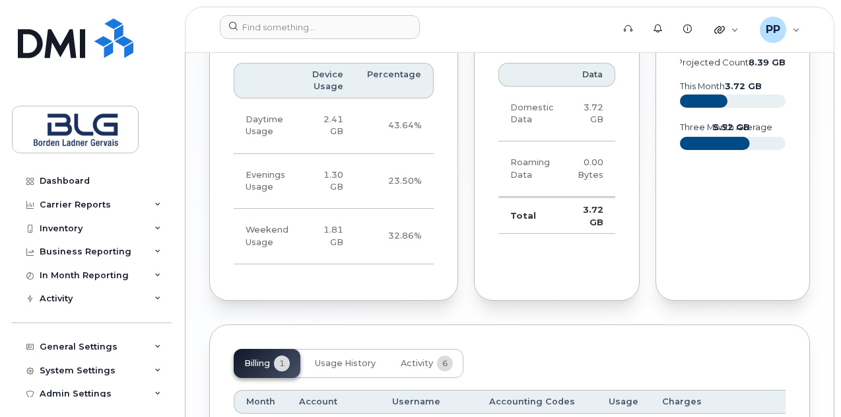
scroll to position [1306, 0]
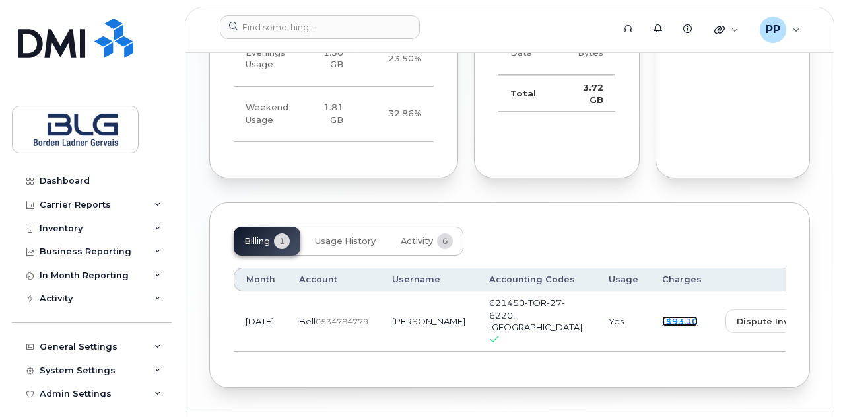
click at [662, 316] on link "-$93.10" at bounding box center [680, 321] width 36 height 11
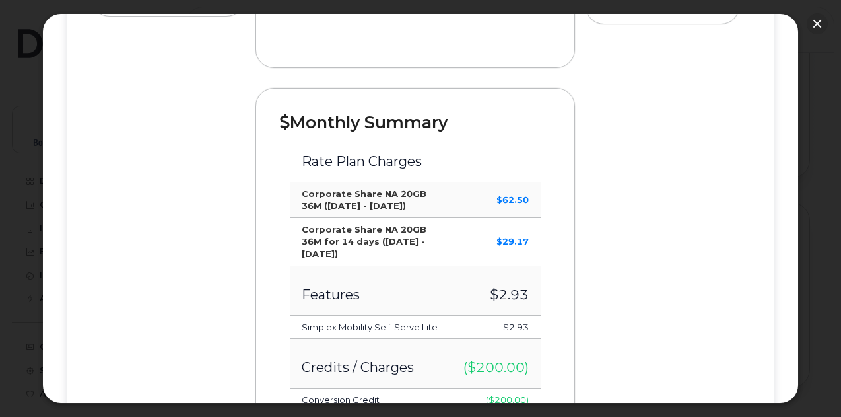
scroll to position [594, 0]
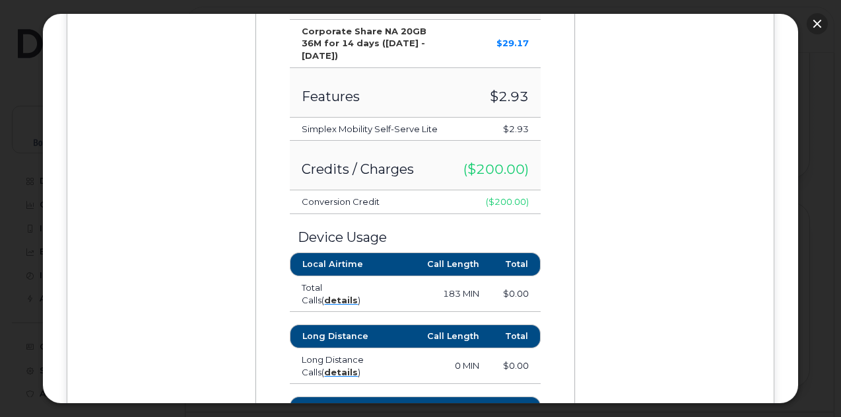
click at [819, 22] on button "button" at bounding box center [817, 23] width 21 height 21
